Goal: Download file/media

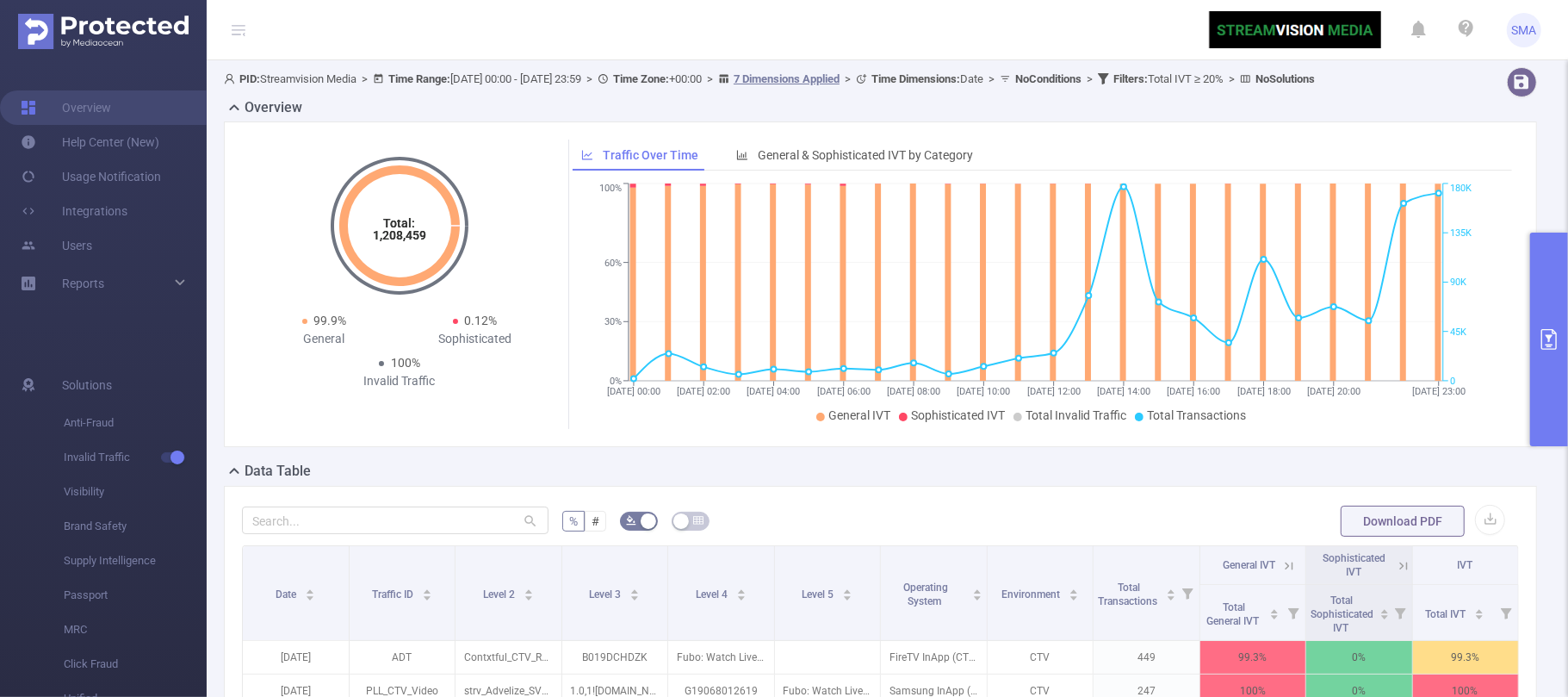
click at [1553, 335] on icon "primary" at bounding box center [1549, 339] width 21 height 21
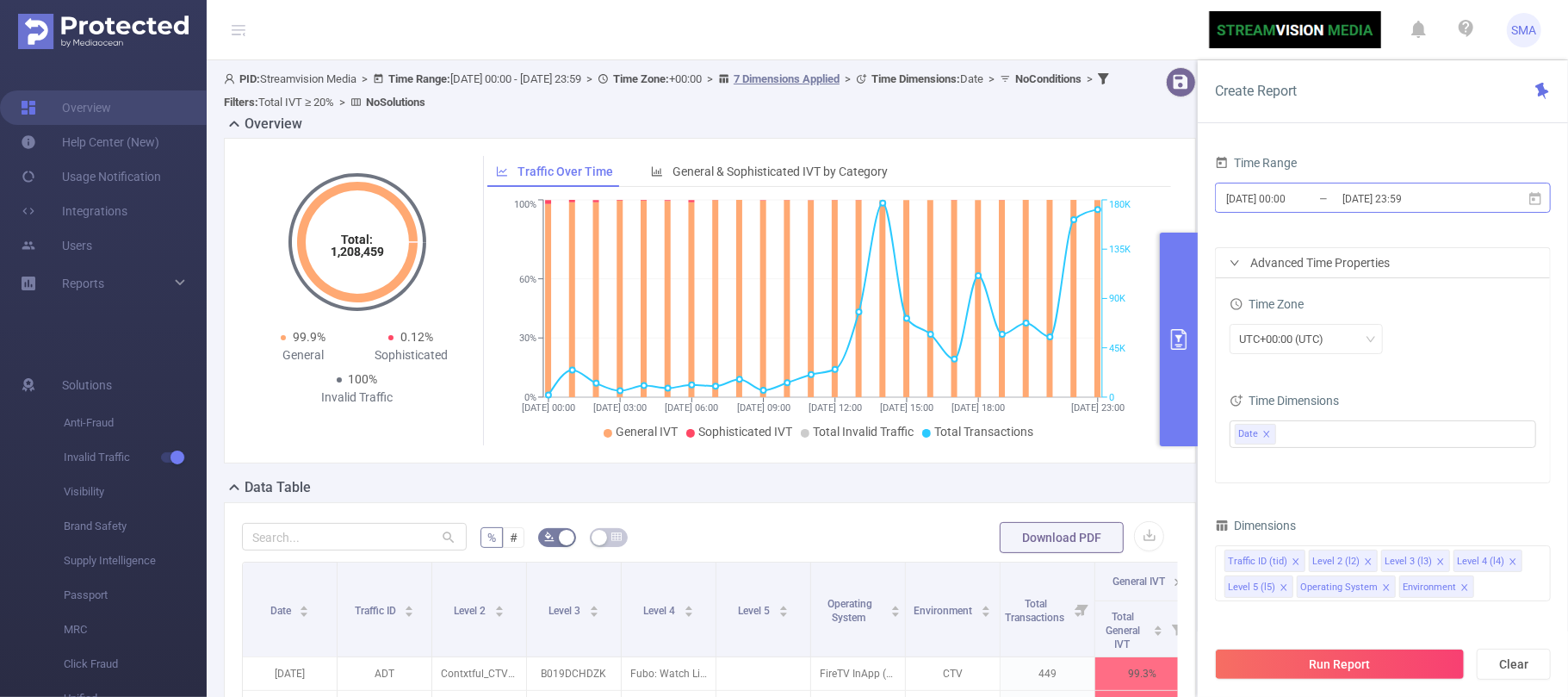
click at [1324, 198] on input "2025-09-19 00:00" at bounding box center [1294, 198] width 140 height 23
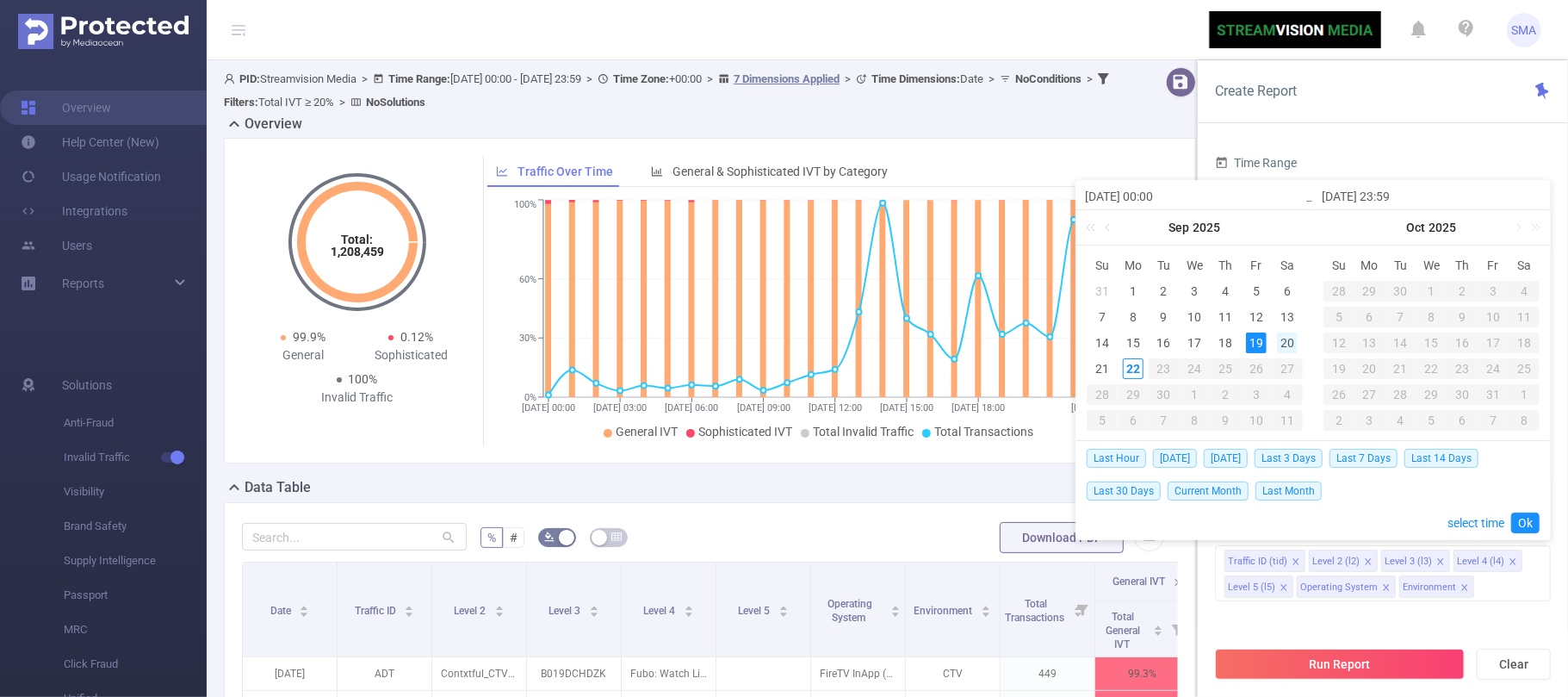
click at [1291, 343] on div "20" at bounding box center [1286, 342] width 21 height 21
type input "2025-09-20 00:00"
type input "2025-09-20 23:59"
type input "2025-09-20 00:00"
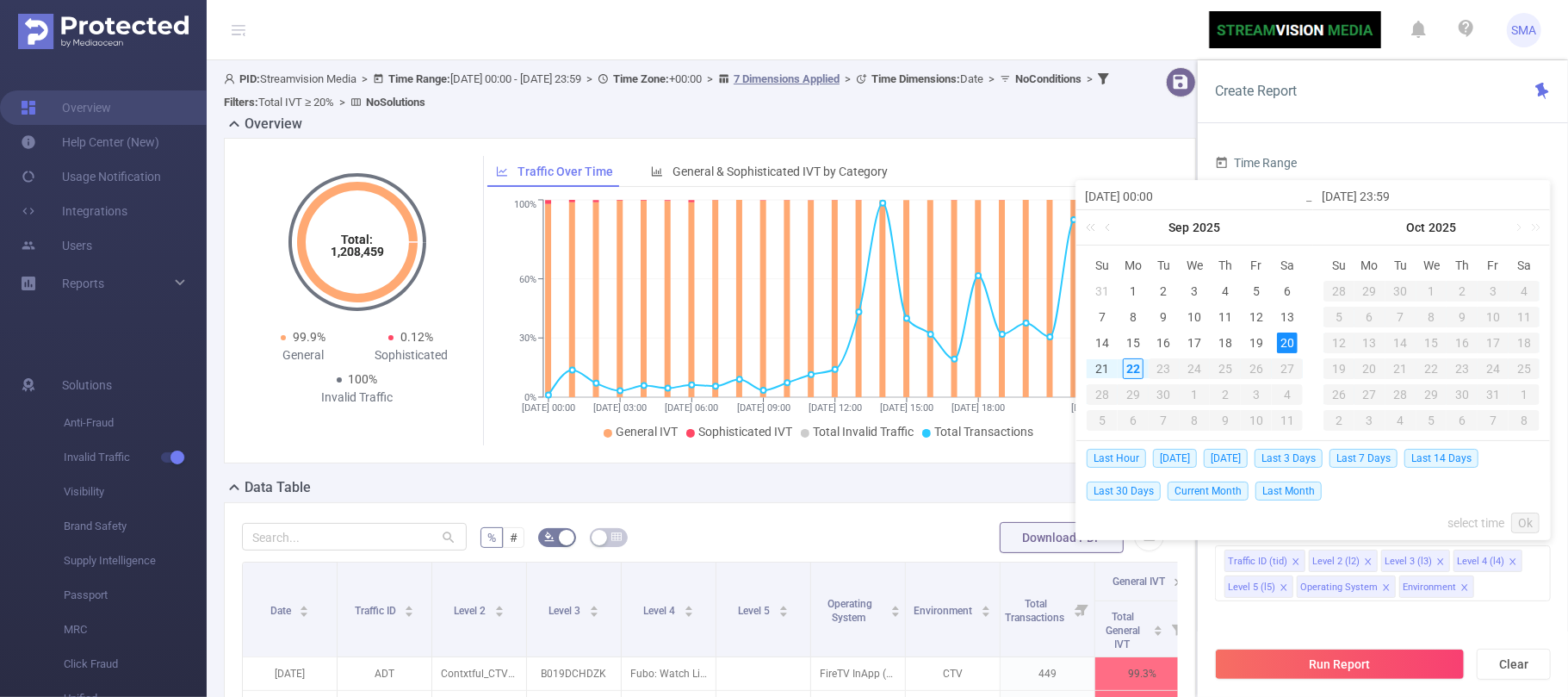
type input "2025-09-20 23:59"
click at [1527, 520] on link "Ok" at bounding box center [1525, 522] width 28 height 21
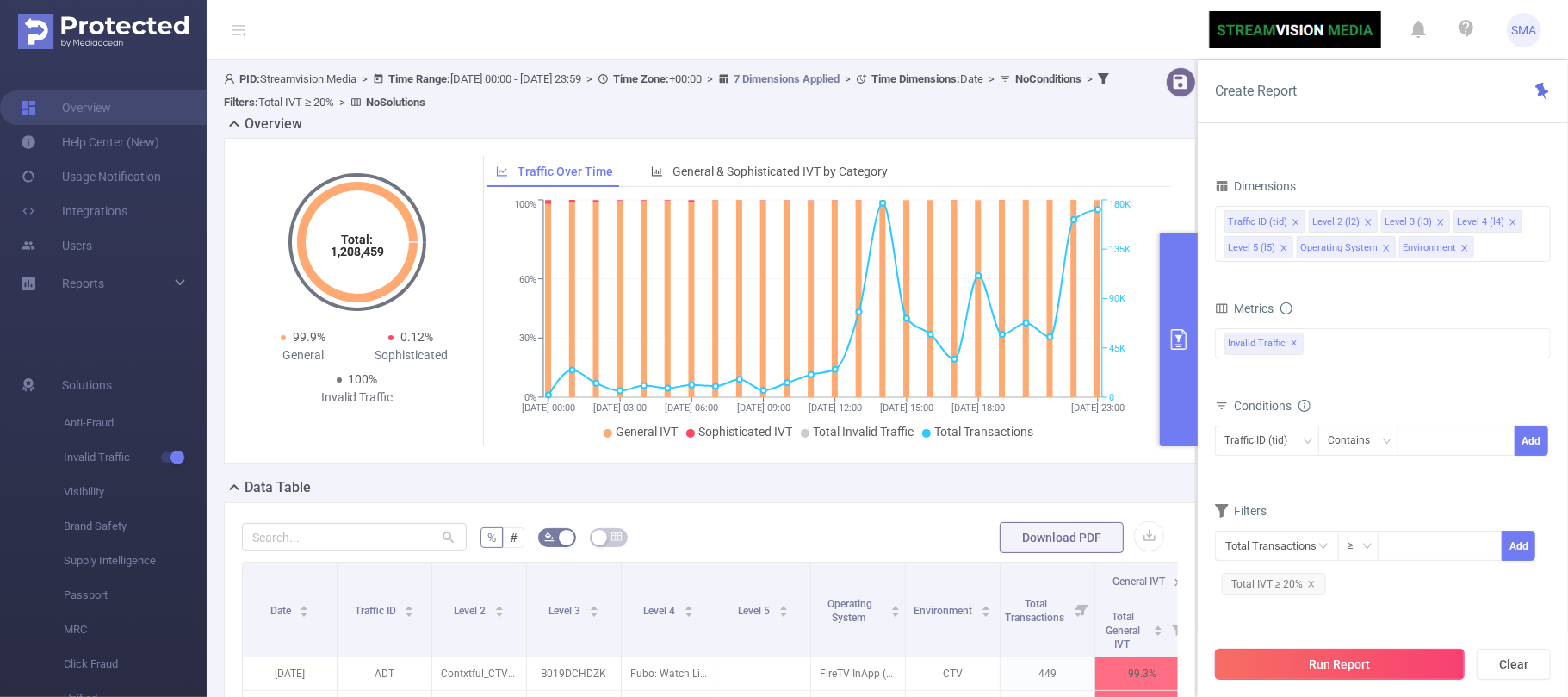
click at [1392, 661] on button "Run Report" at bounding box center [1339, 664] width 250 height 31
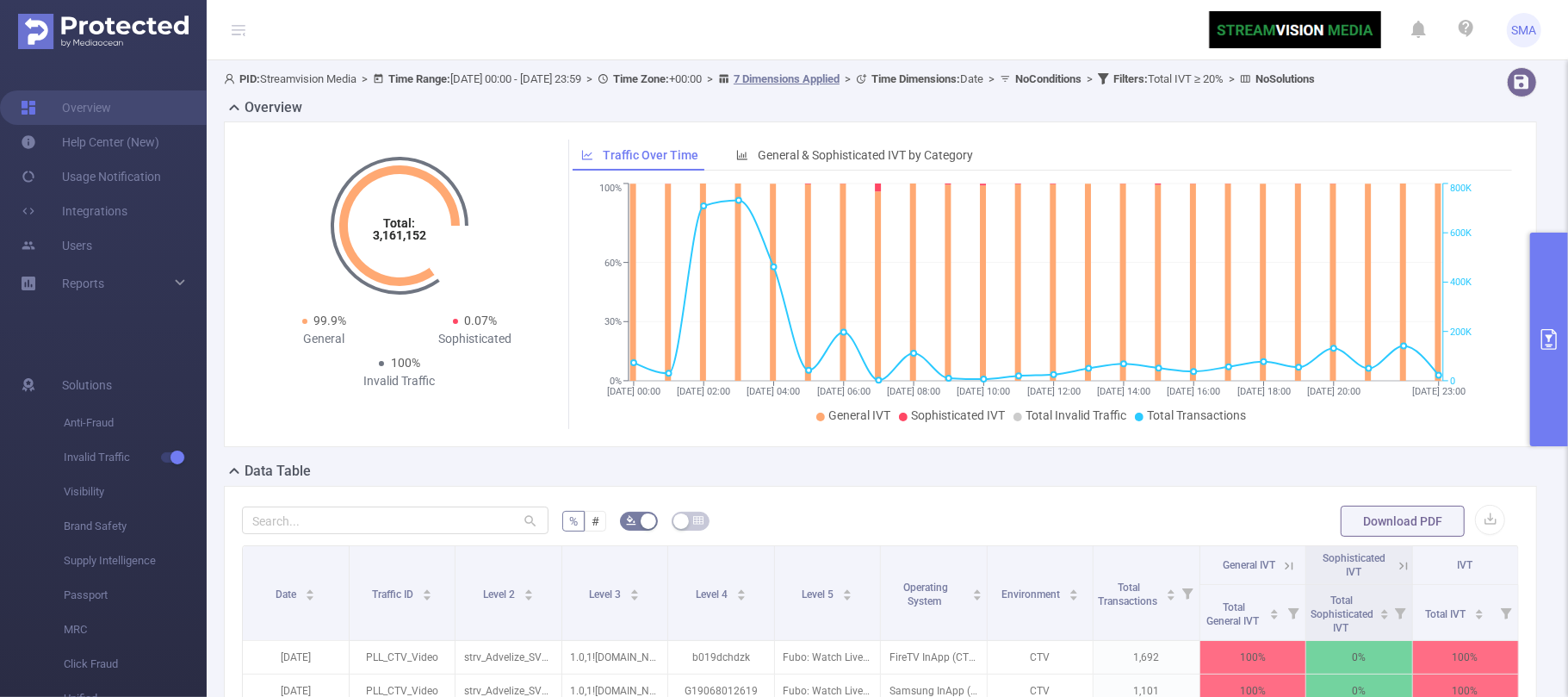
scroll to position [229, 0]
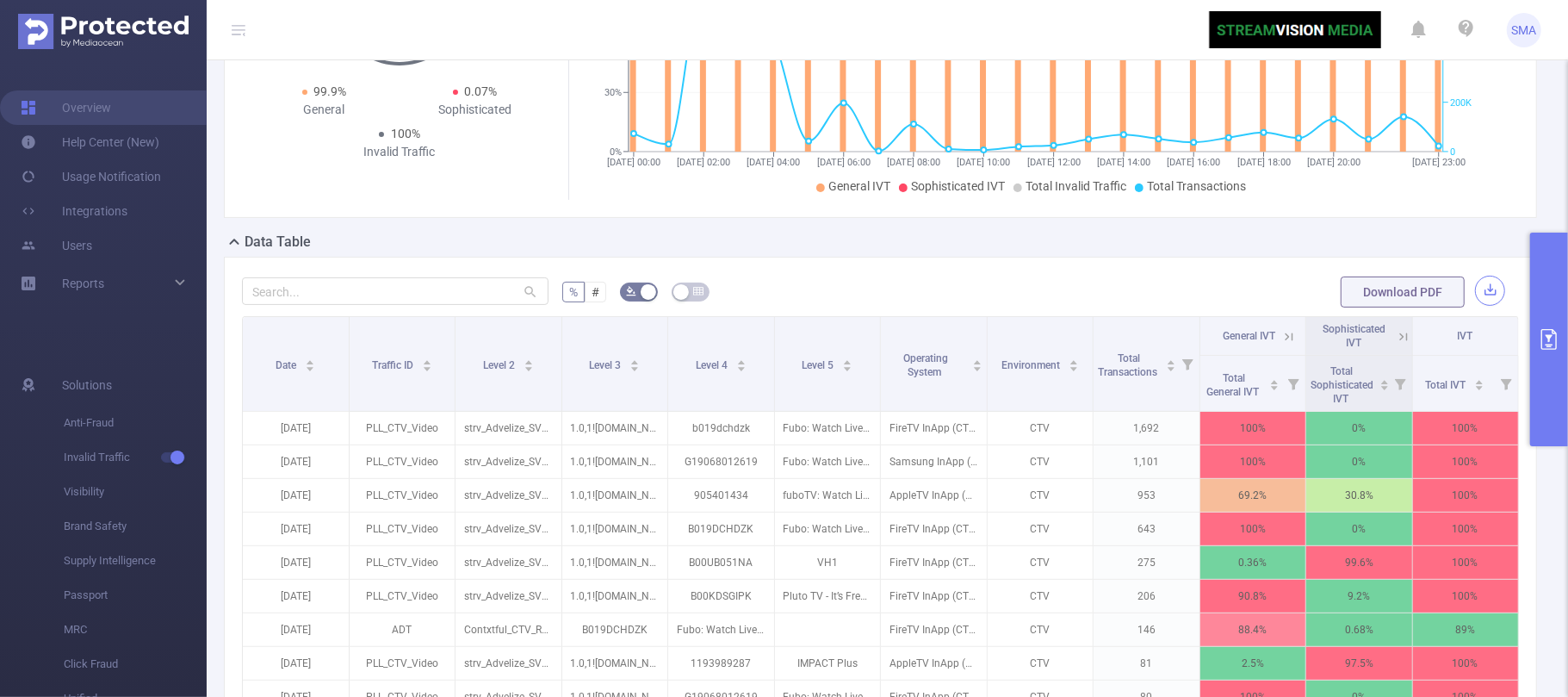
click at [1479, 306] on button "button" at bounding box center [1489, 290] width 30 height 30
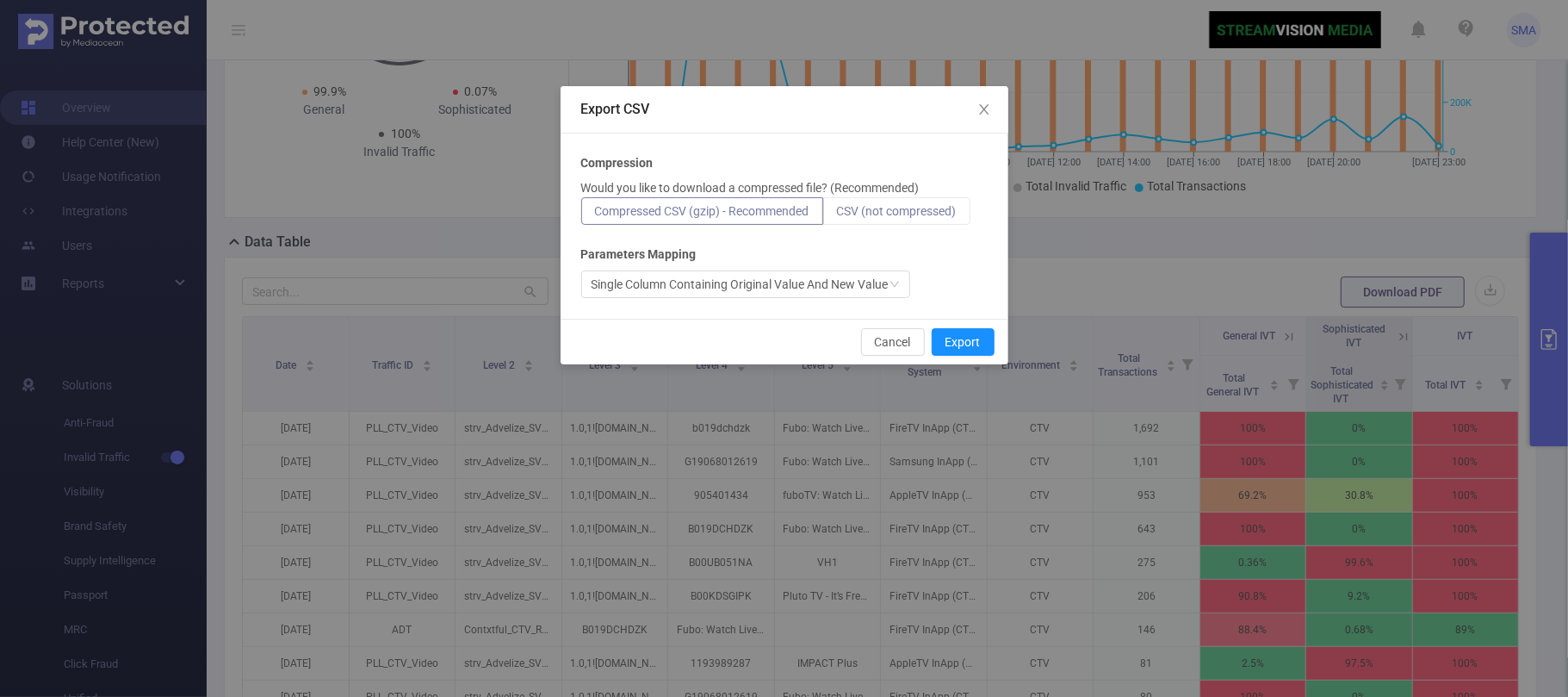
click at [951, 214] on span "CSV (not compressed)" at bounding box center [896, 210] width 120 height 14
click at [837, 215] on input "CSV (not compressed)" at bounding box center [837, 215] width 0 height 0
click at [967, 339] on button "Export" at bounding box center [963, 342] width 63 height 27
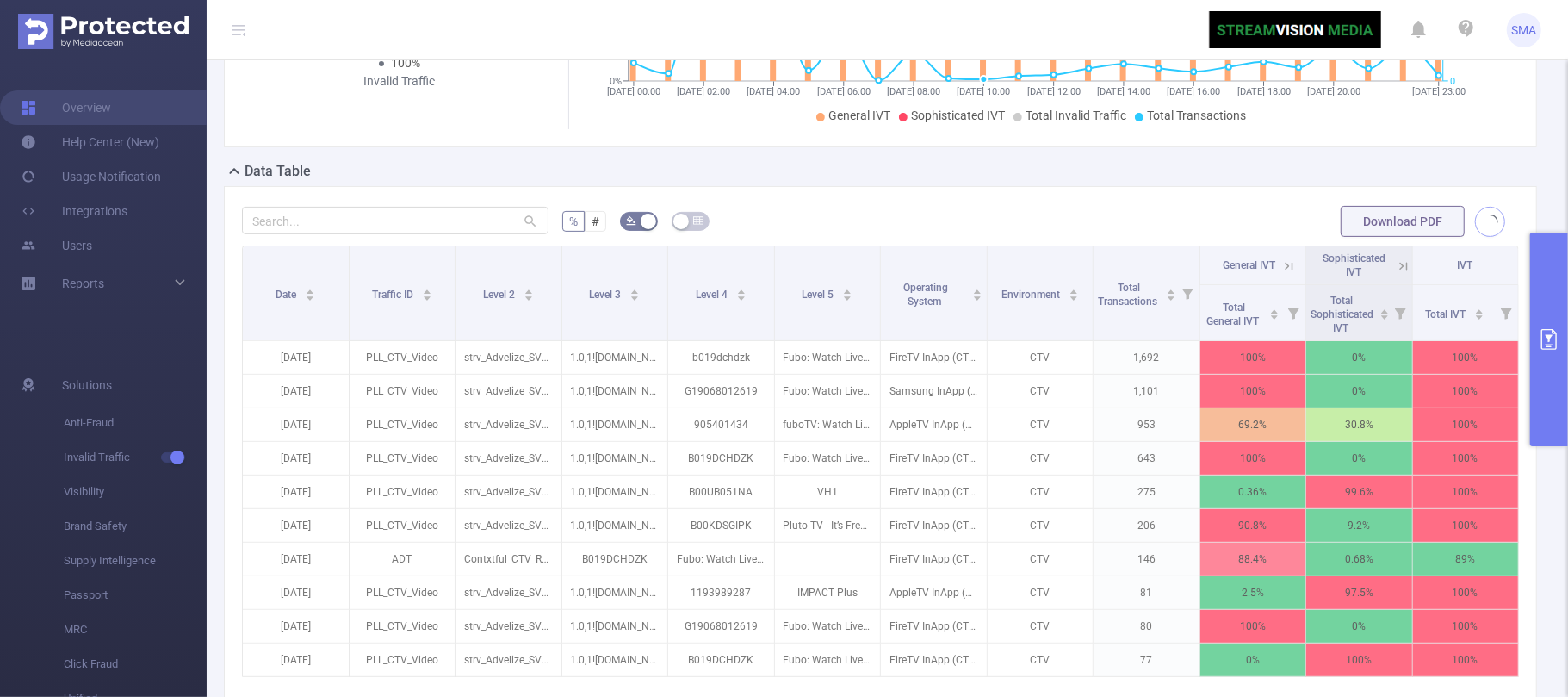
scroll to position [0, 0]
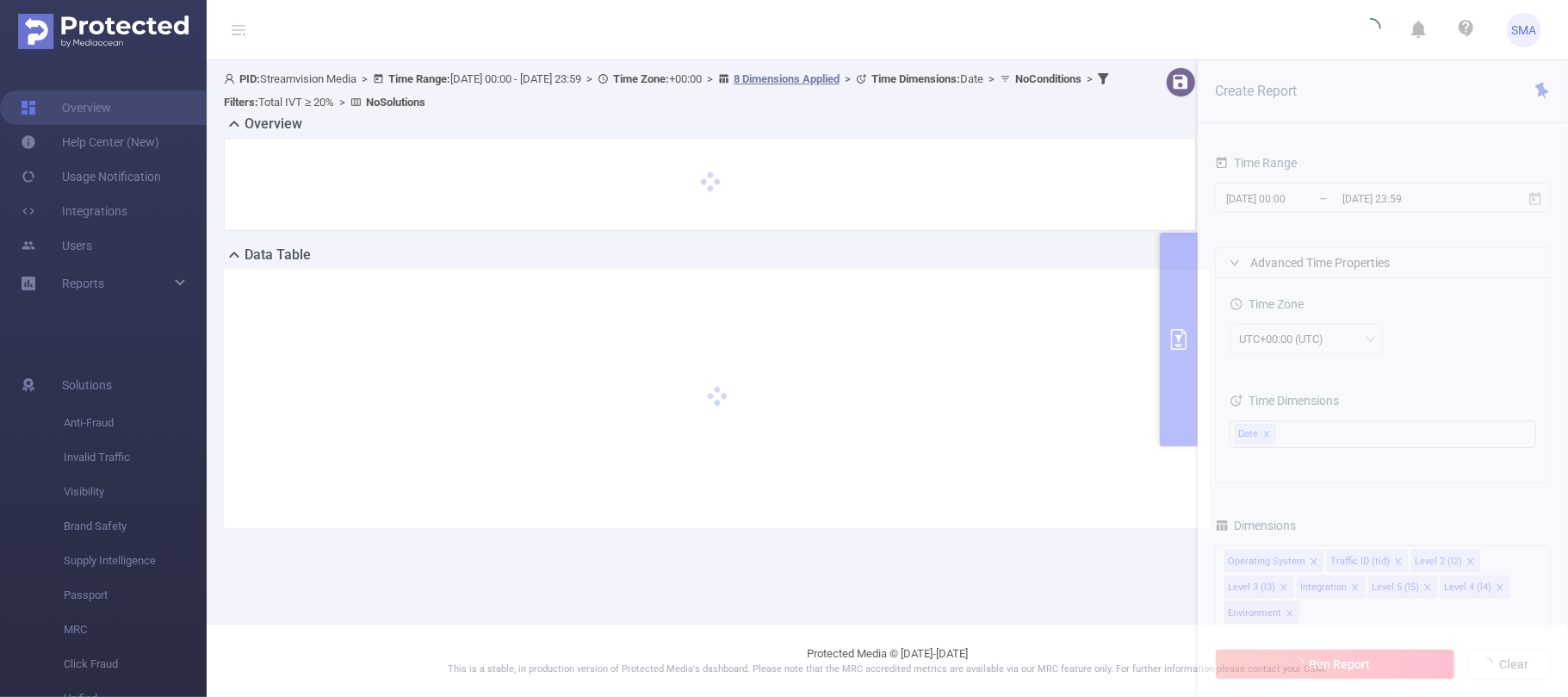
click at [1313, 198] on section "PID: Streamvision Media > Time Range: [DATE] 00:00 - [DATE] 23:59 > Time Zone: …" at bounding box center [887, 311] width 1361 height 502
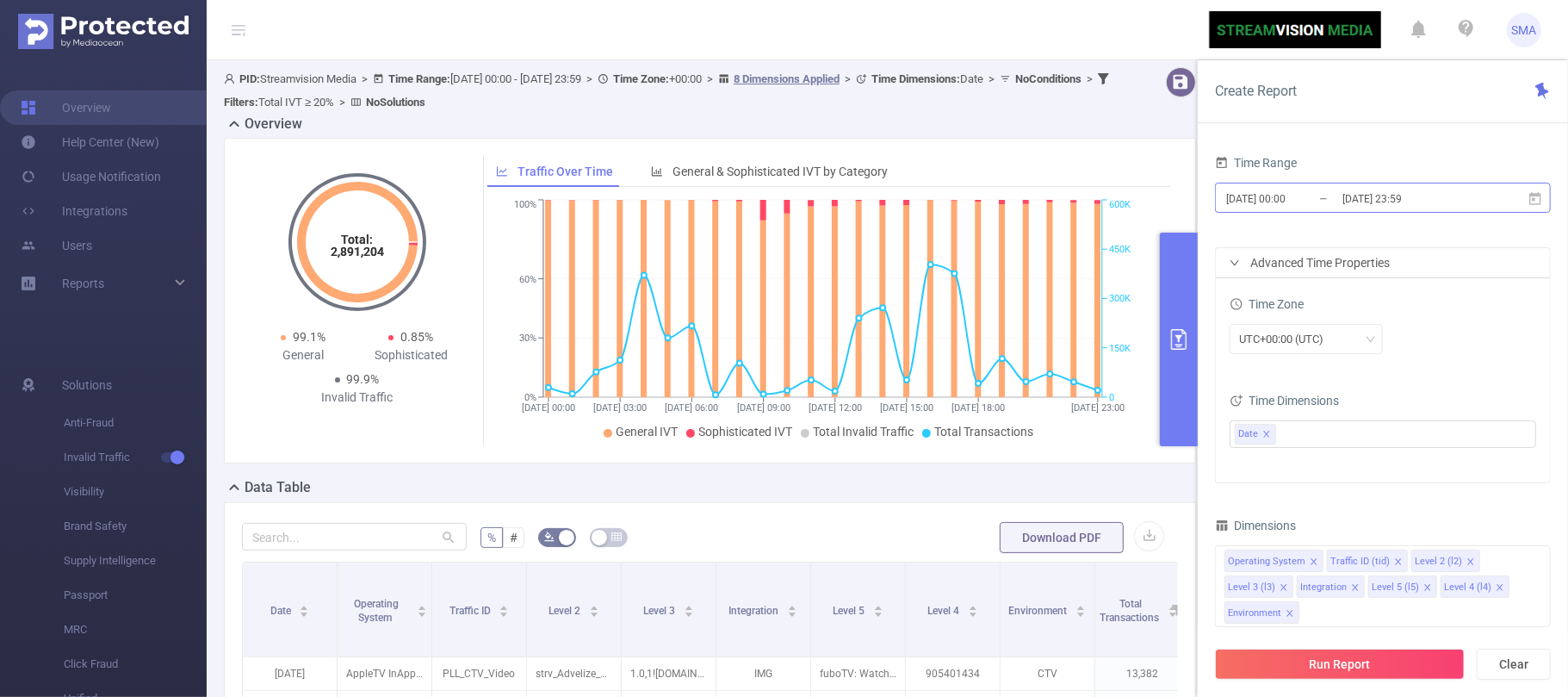
click at [1323, 197] on input "[DATE] 00:00" at bounding box center [1294, 198] width 140 height 23
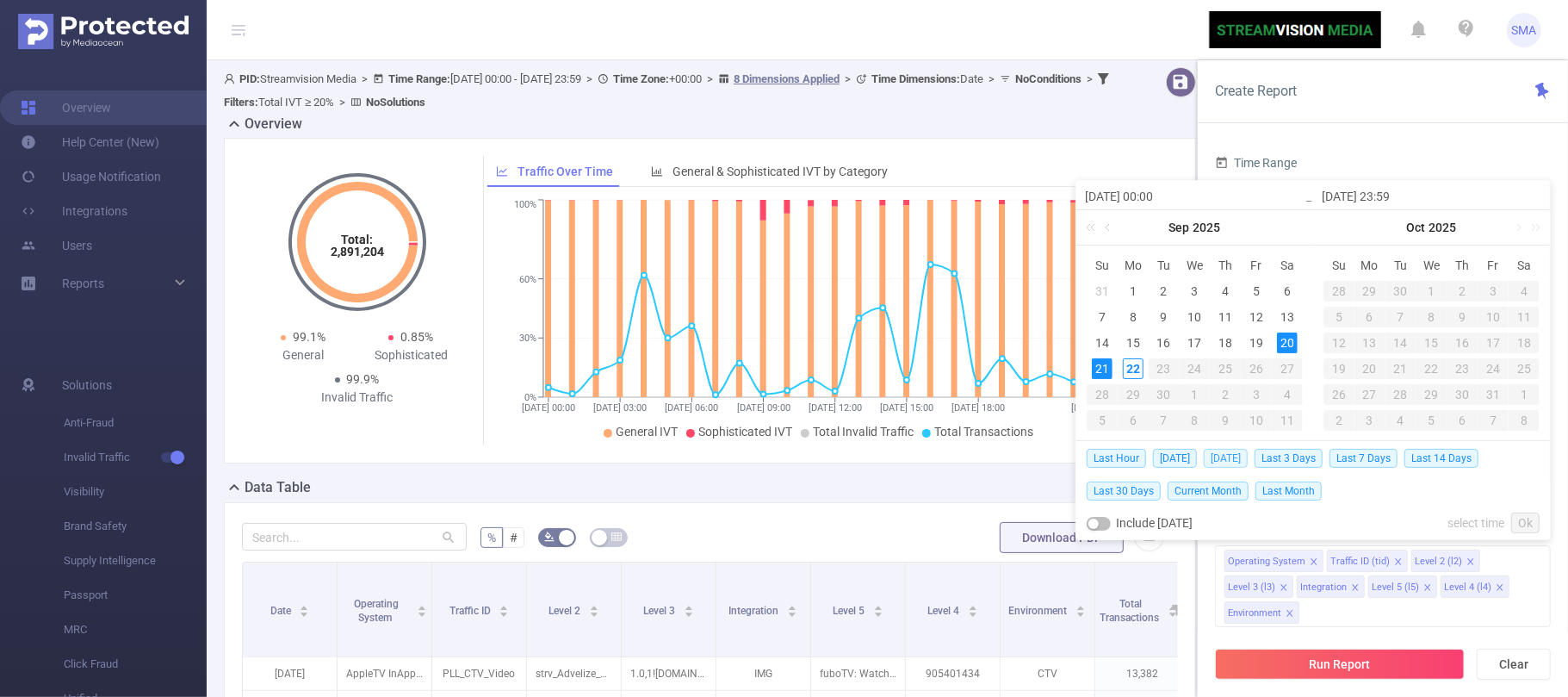
click at [1221, 456] on span "[DATE]" at bounding box center [1225, 458] width 44 height 19
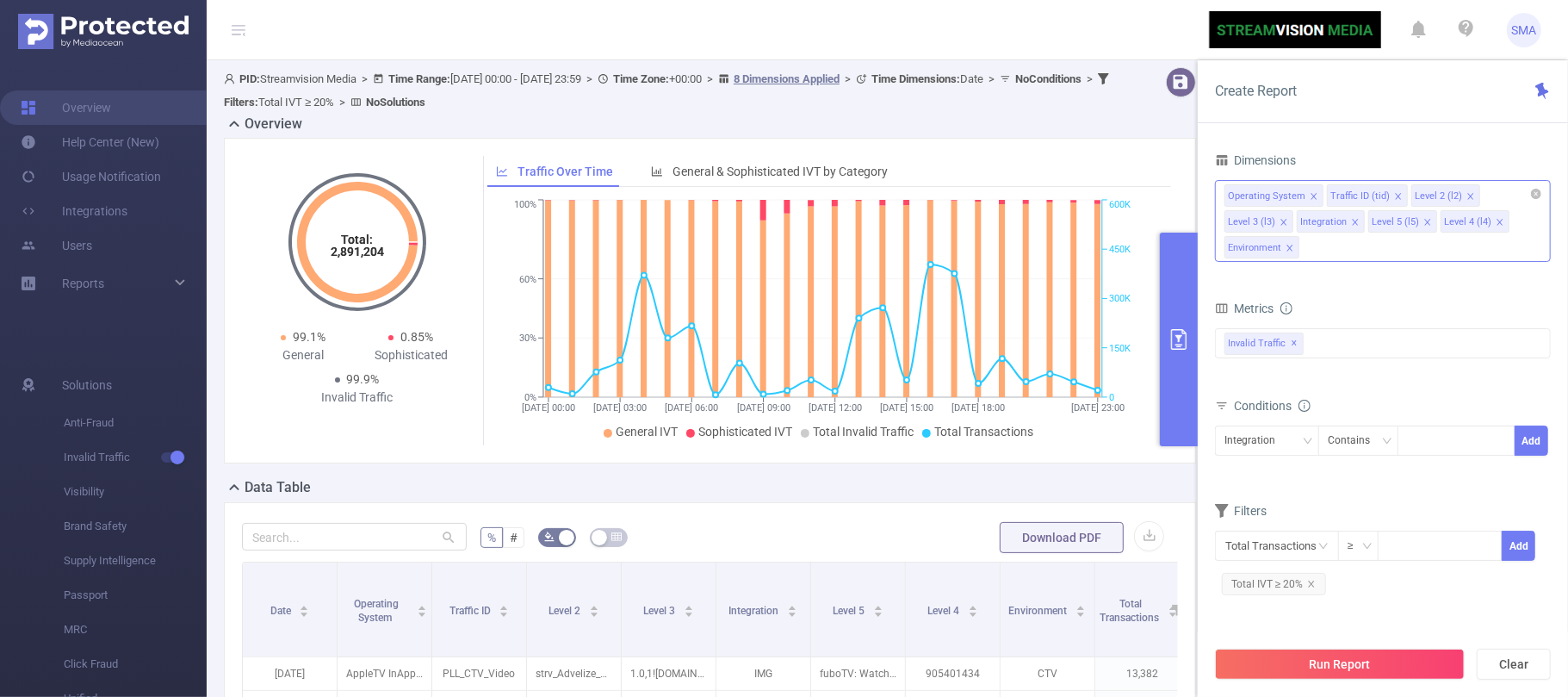
click at [1354, 221] on icon "icon: close" at bounding box center [1354, 221] width 8 height 8
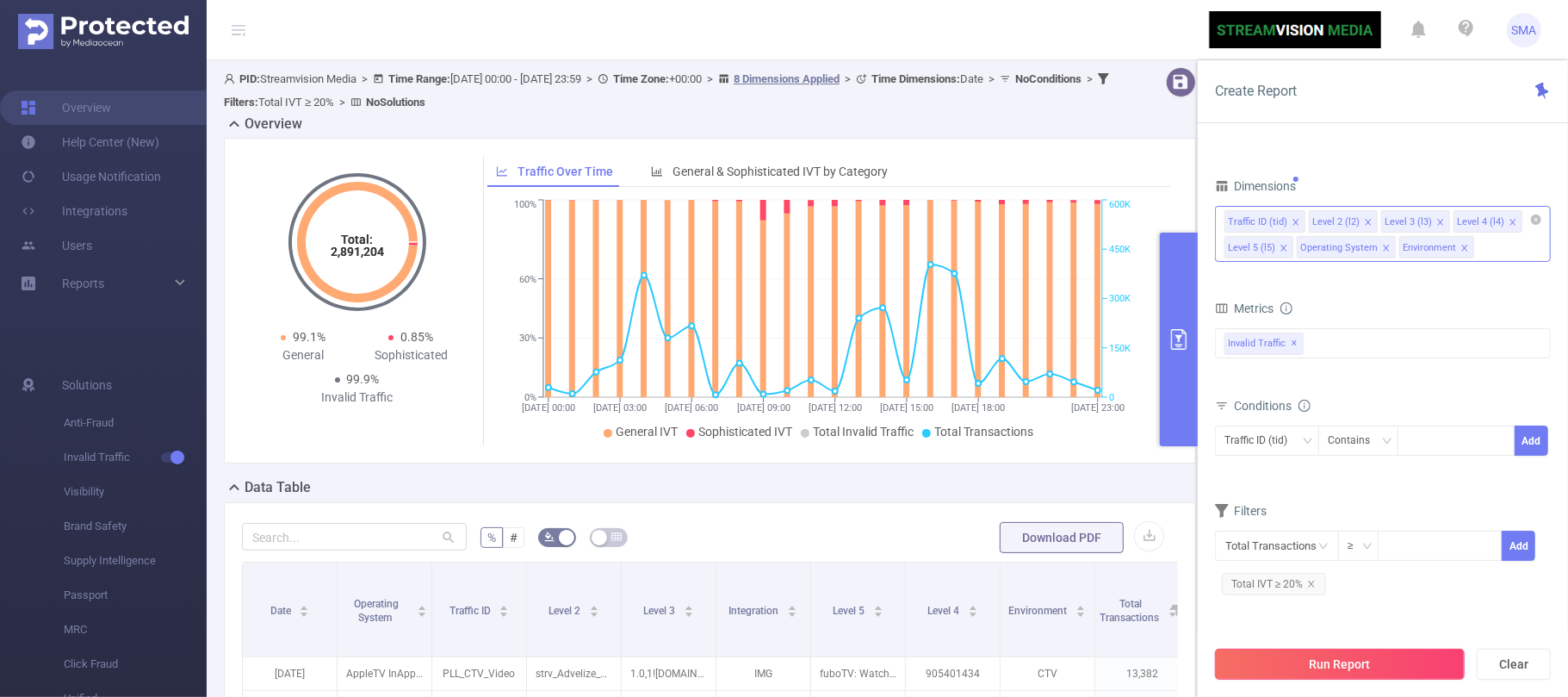
click at [1365, 659] on button "Run Report" at bounding box center [1339, 664] width 250 height 31
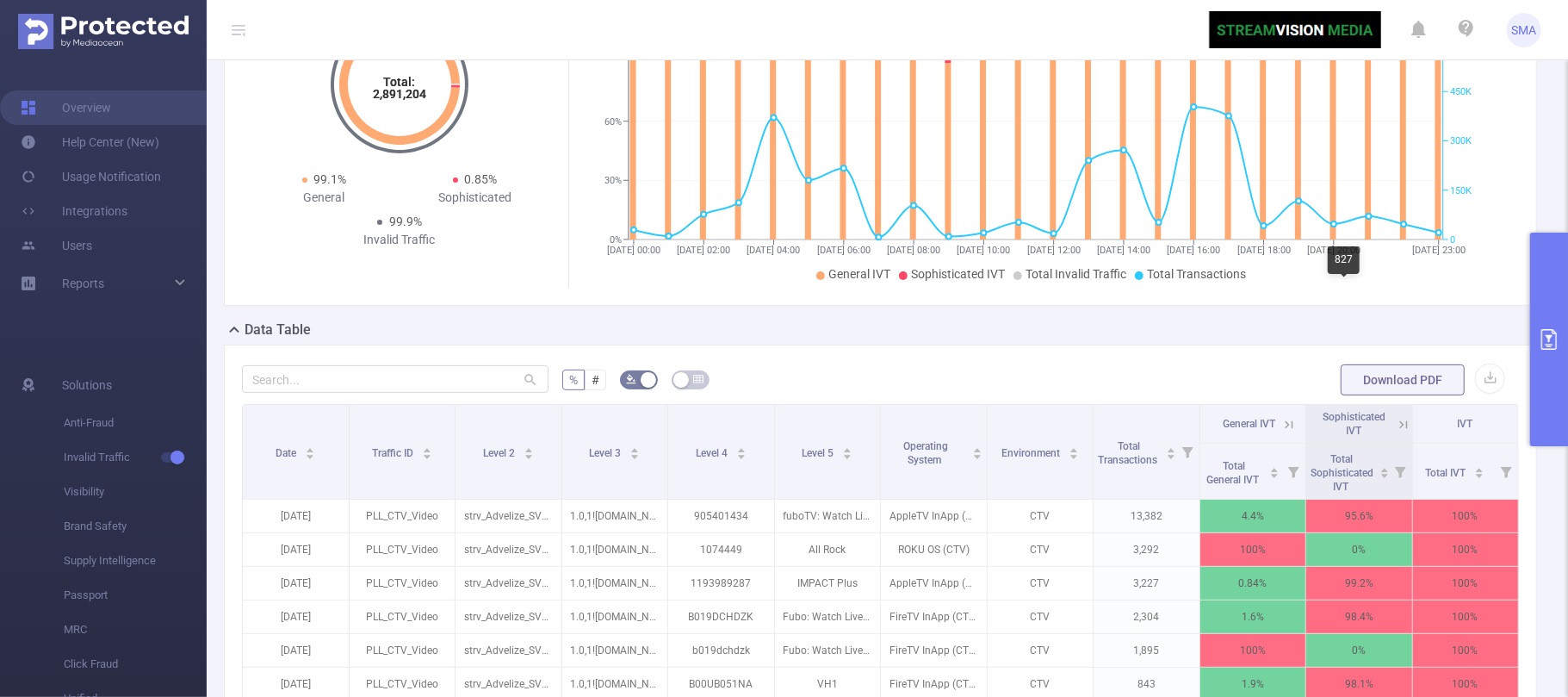
scroll to position [84, 0]
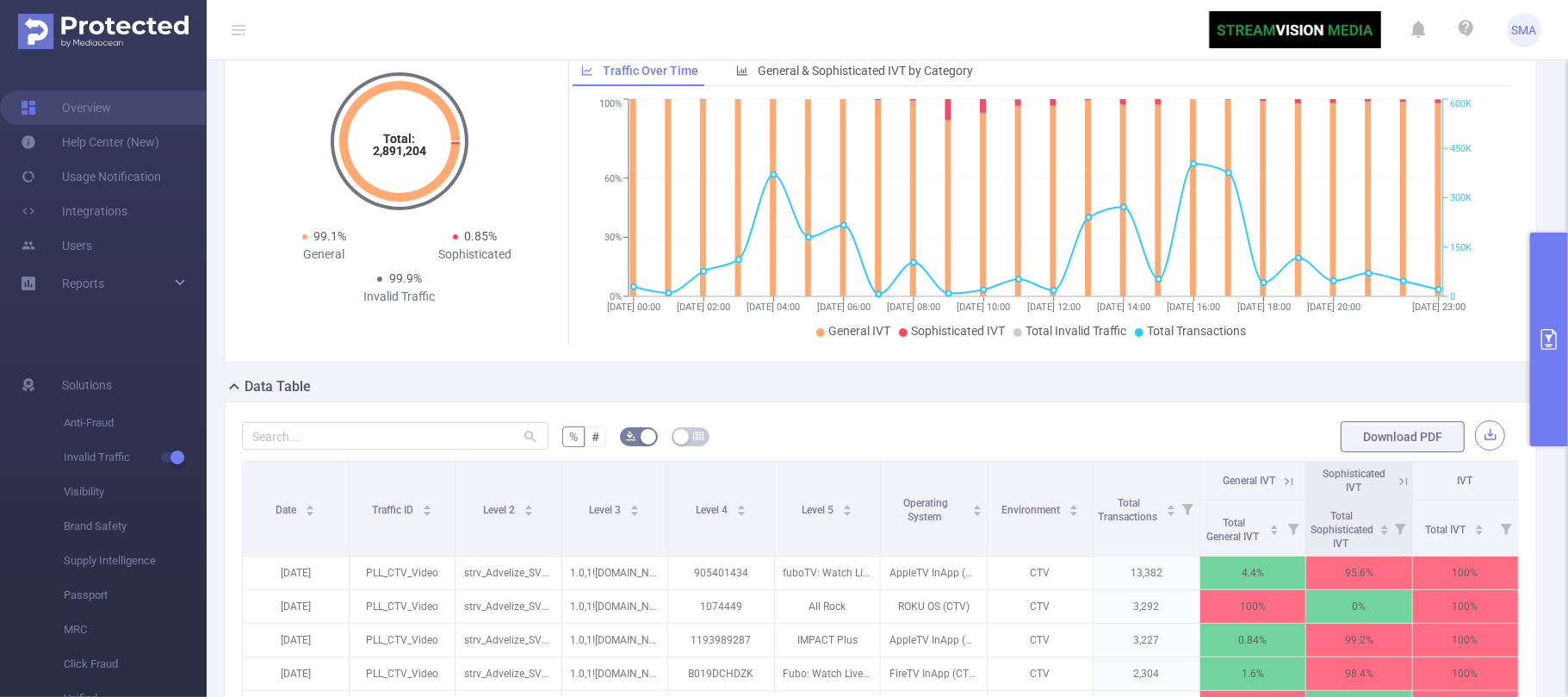
click at [1475, 450] on button "button" at bounding box center [1489, 435] width 30 height 30
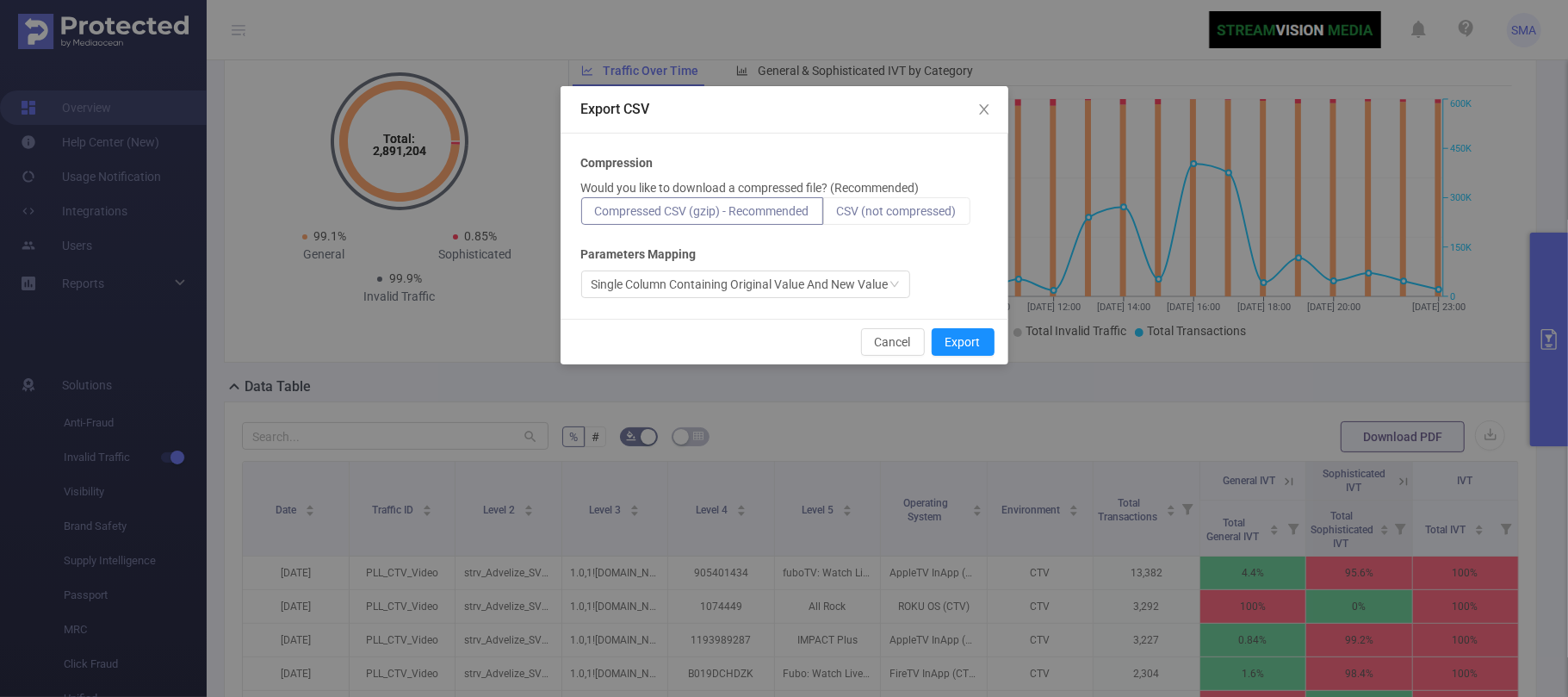
click at [914, 214] on span "CSV (not compressed)" at bounding box center [896, 210] width 120 height 14
click at [837, 215] on input "CSV (not compressed)" at bounding box center [837, 215] width 0 height 0
click at [957, 341] on button "Export" at bounding box center [963, 342] width 63 height 27
